Goal: Task Accomplishment & Management: Manage account settings

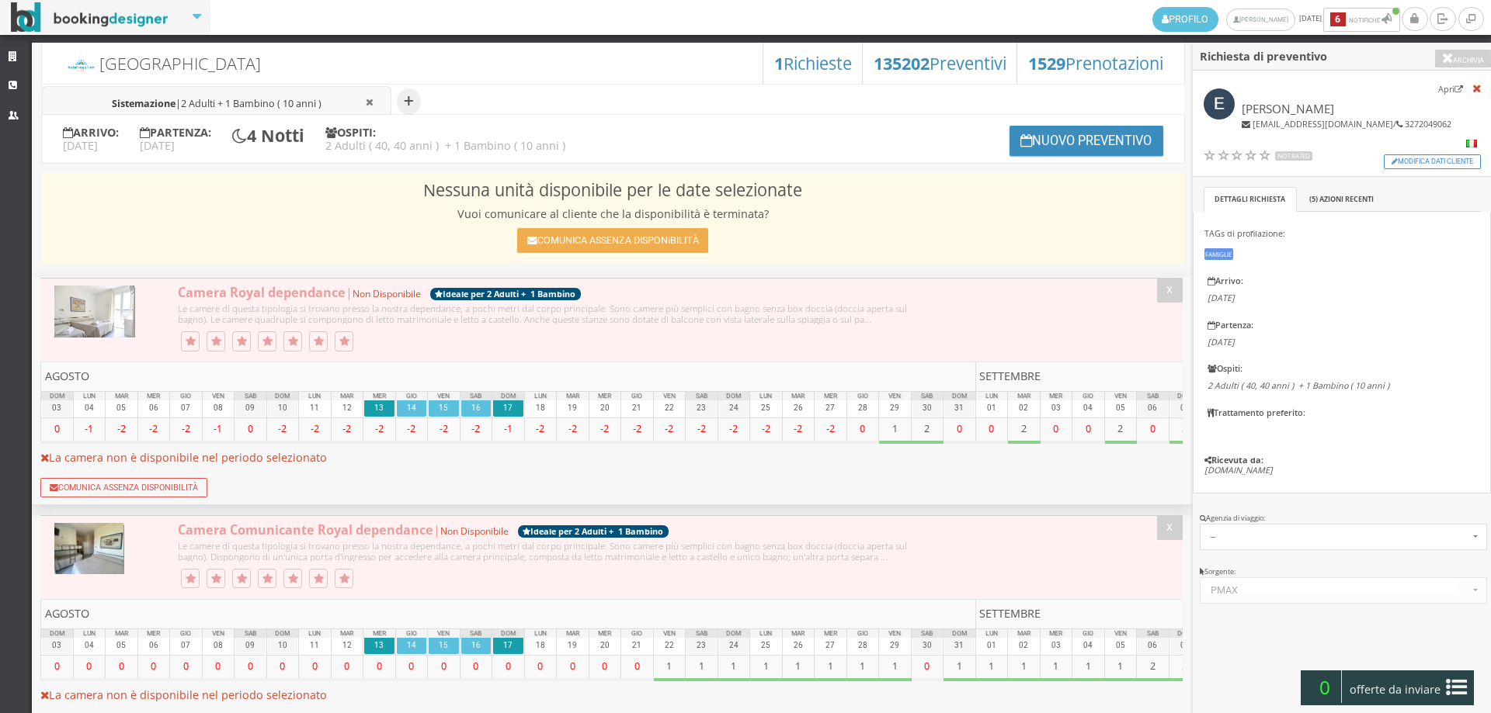
click at [376, 155] on div "ARRIVO: Mer 13 agosto 2025 PARTENZA: Dom 17 agosto 2025 4 Notti OSPITI: 2 Adult…" at bounding box center [613, 139] width 1142 height 48
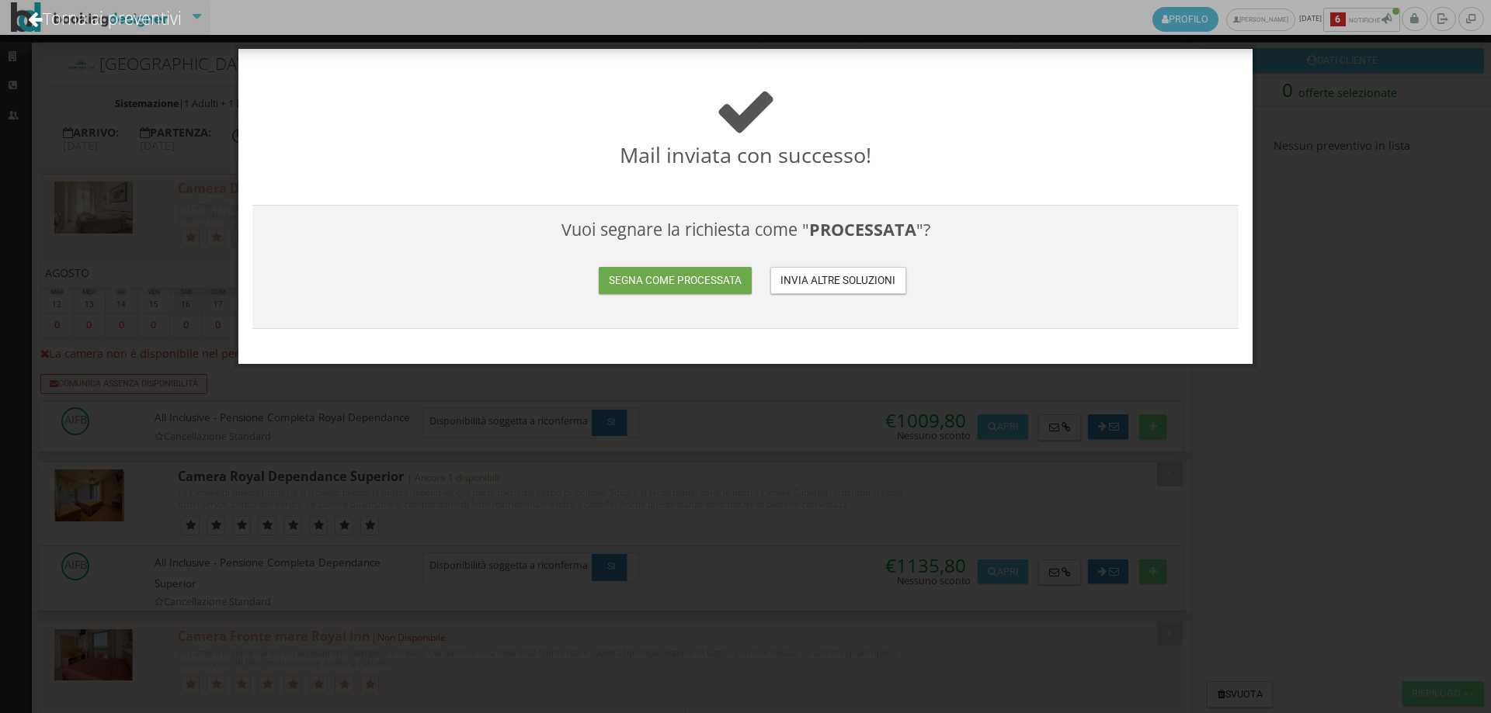
scroll to position [345, 0]
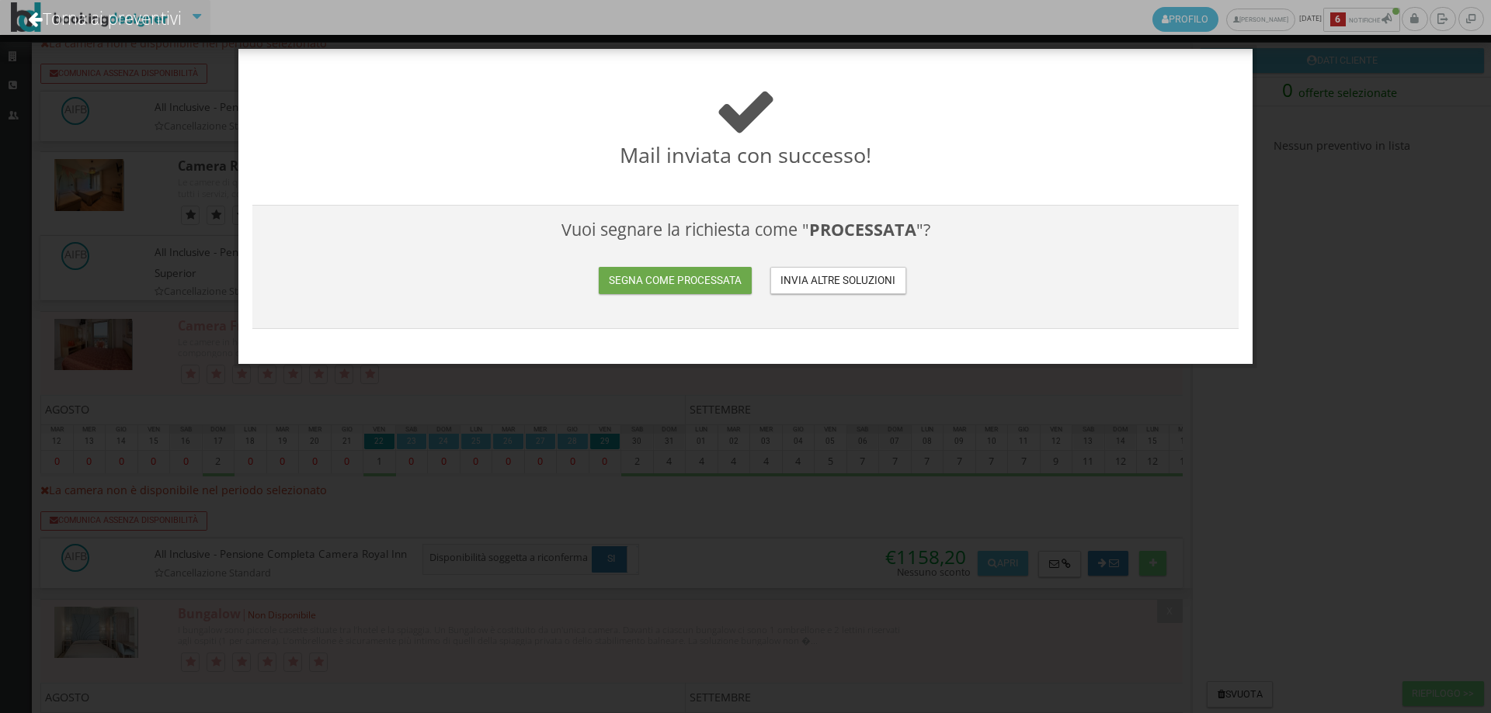
click at [629, 286] on button "Segna come processata" at bounding box center [675, 280] width 152 height 27
